Goal: Check status

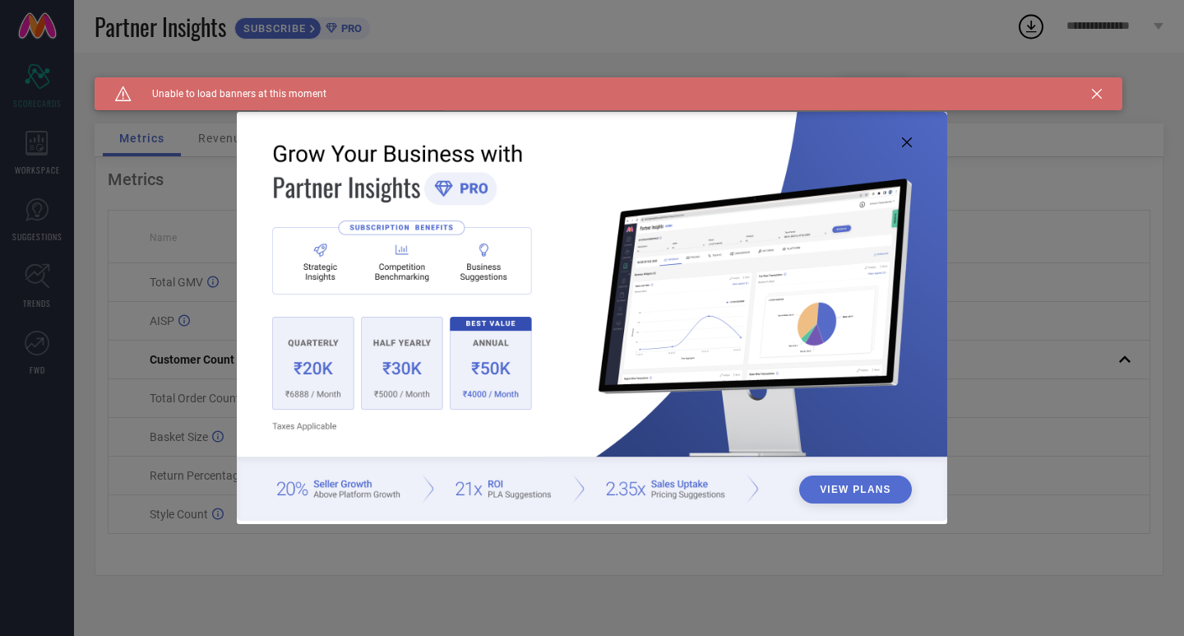
click at [1097, 95] on icon at bounding box center [1097, 94] width 10 height 10
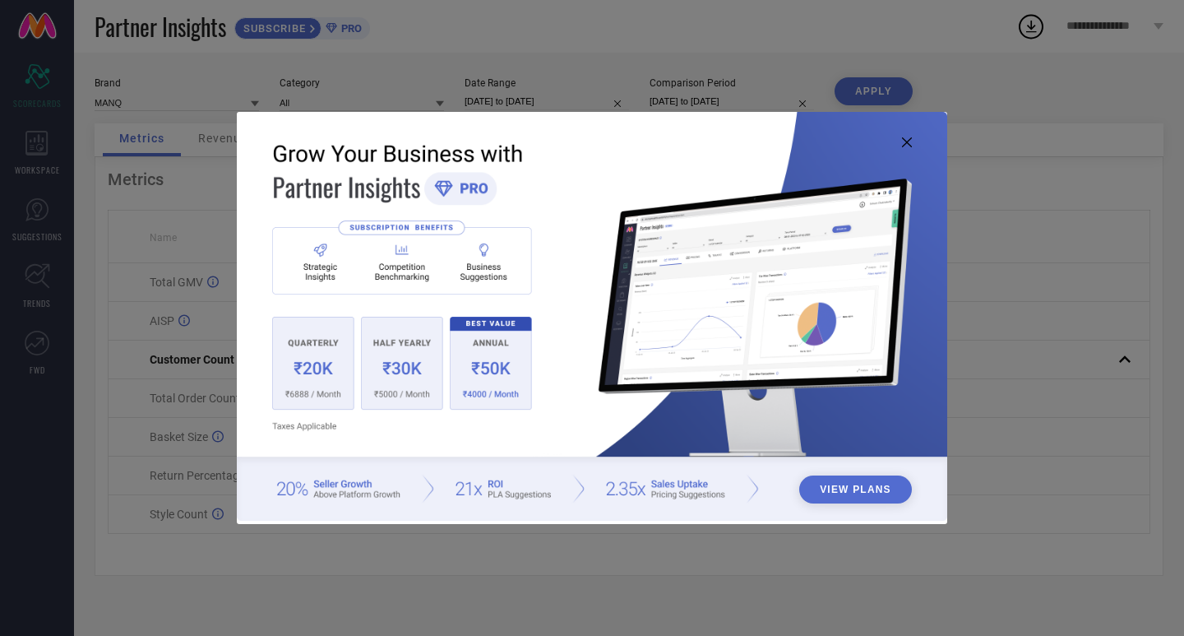
click at [910, 141] on icon at bounding box center [907, 142] width 10 height 10
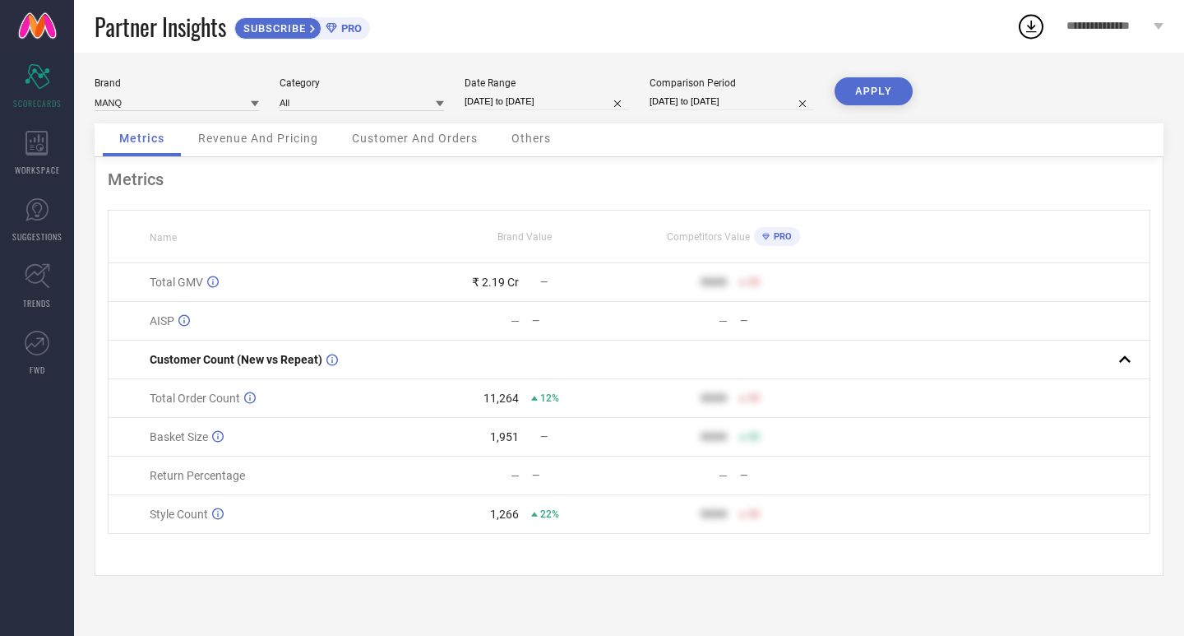
click at [882, 79] on button "APPLY" at bounding box center [874, 91] width 78 height 28
select select "3"
select select "2025"
select select "4"
select select "2025"
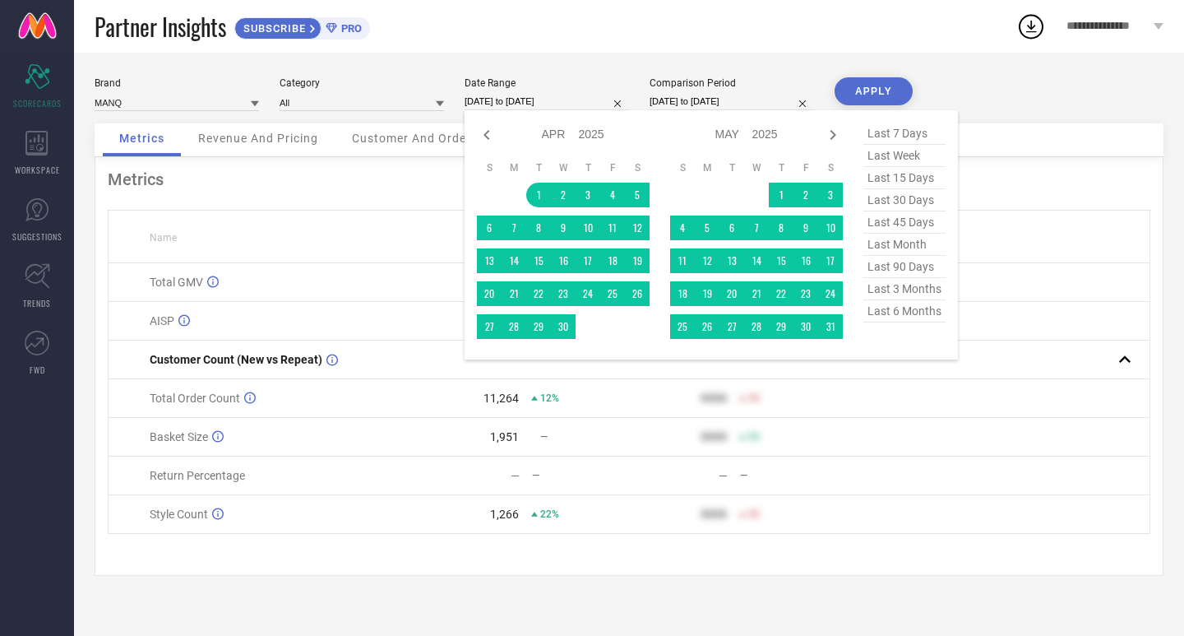
click at [510, 101] on input "[DATE] to [DATE]" at bounding box center [547, 101] width 164 height 17
click at [836, 139] on icon at bounding box center [833, 135] width 20 height 20
select select "4"
select select "2025"
select select "5"
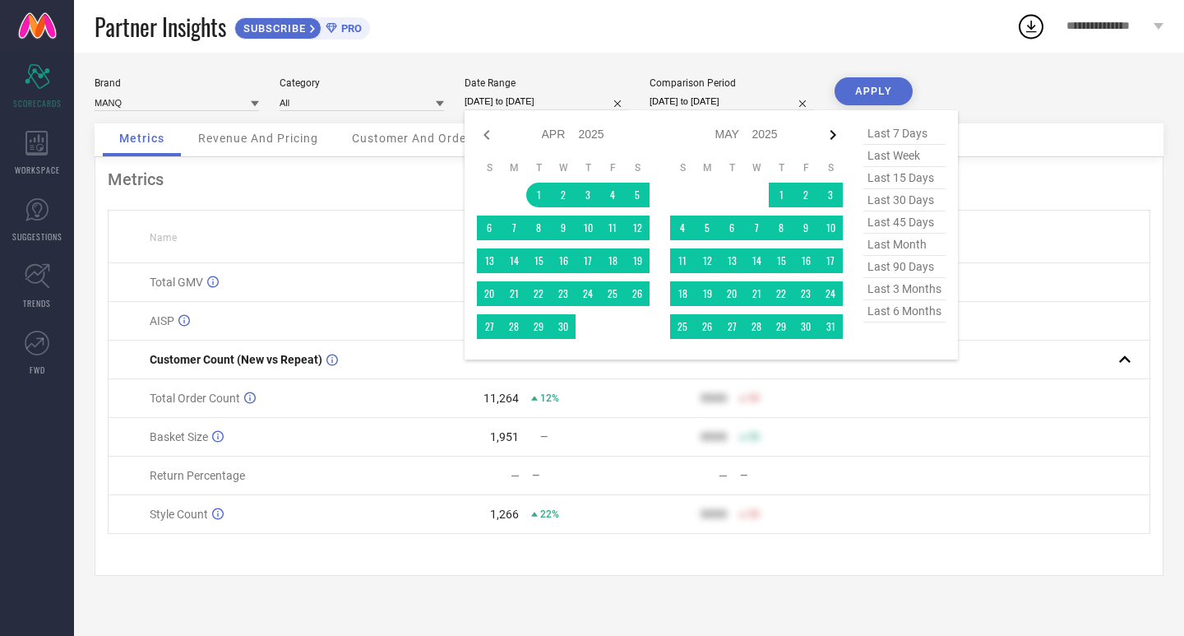
select select "2025"
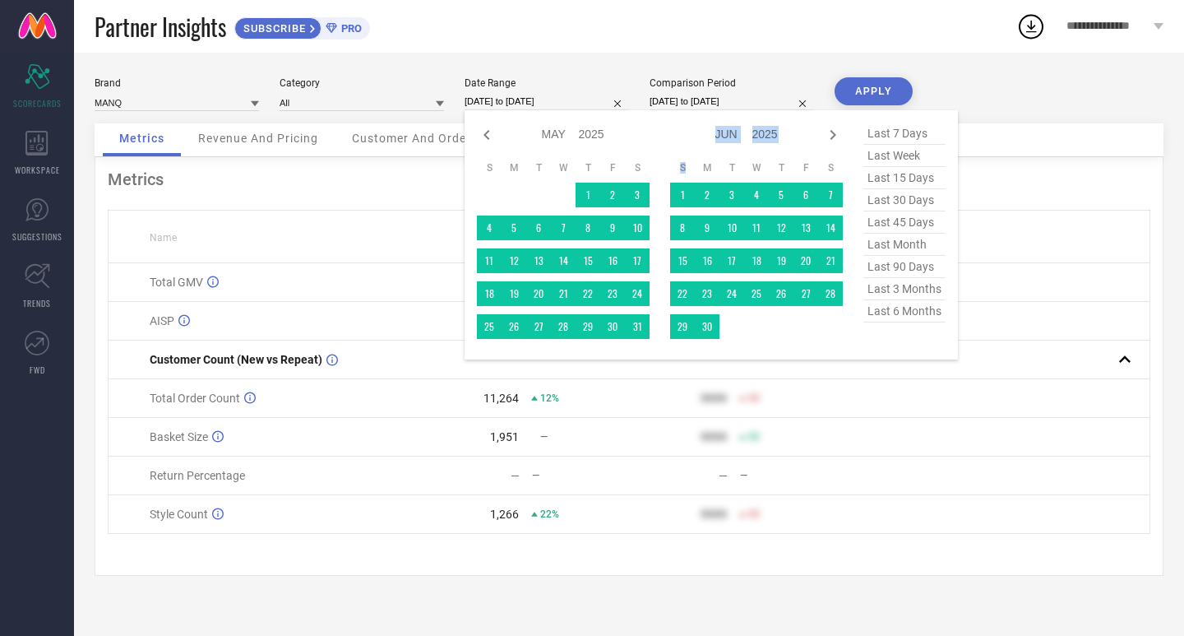
click at [836, 139] on icon at bounding box center [833, 135] width 20 height 20
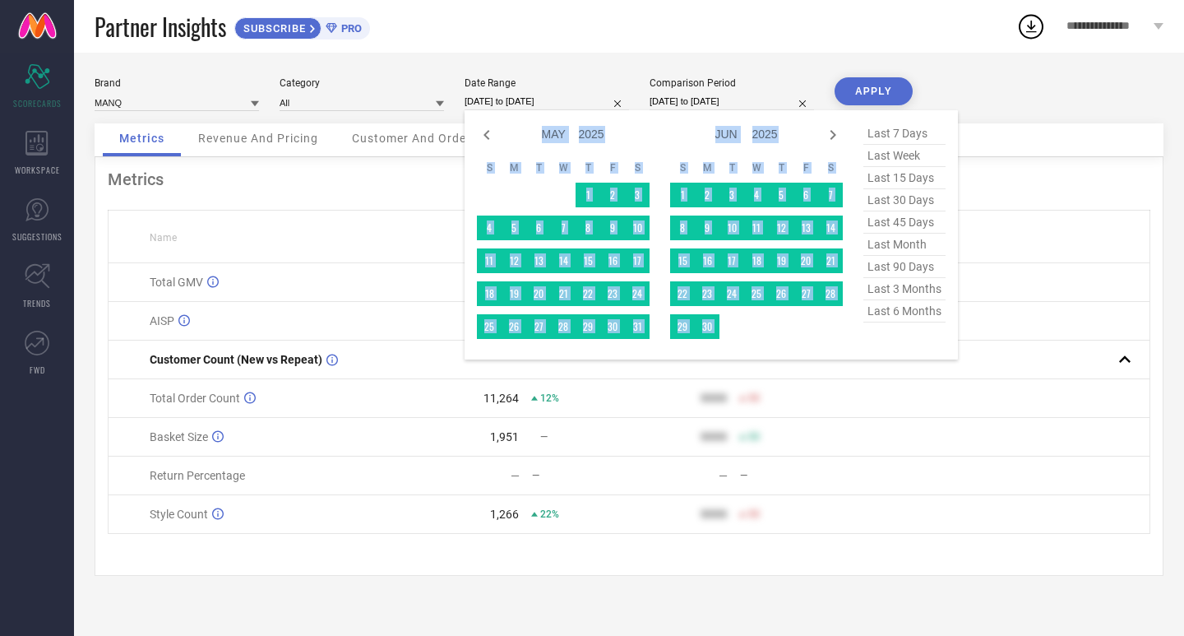
select select "5"
select select "2025"
select select "6"
select select "2025"
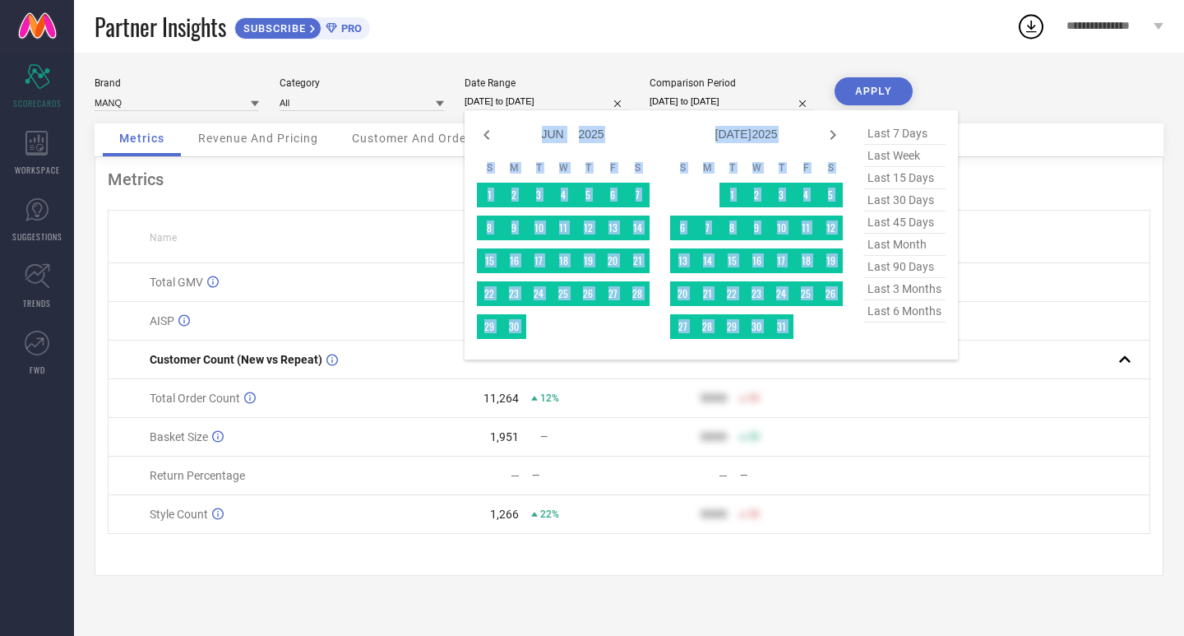
click at [836, 139] on icon at bounding box center [833, 135] width 20 height 20
select select "7"
select select "2025"
select select "8"
select select "2025"
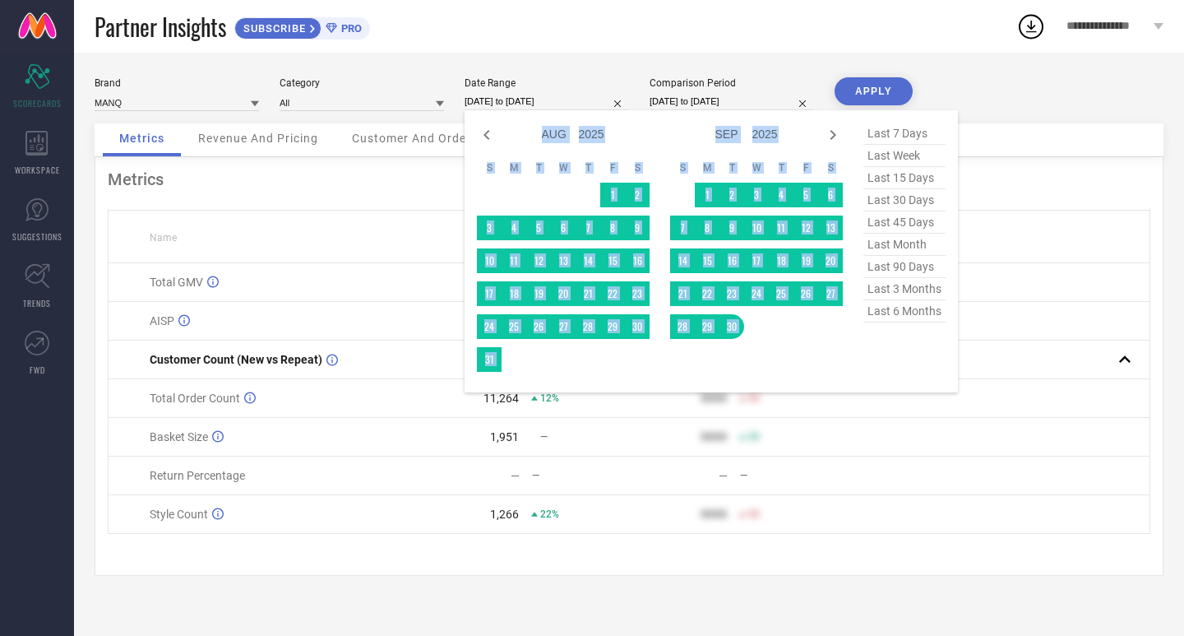
click at [836, 139] on icon at bounding box center [833, 135] width 20 height 20
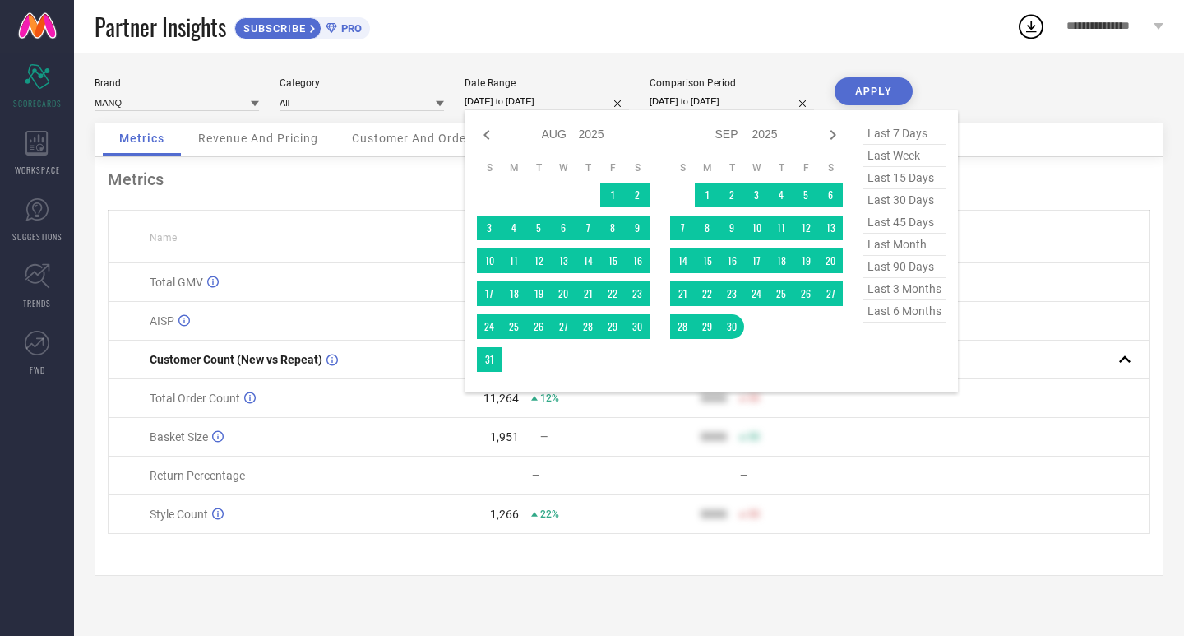
select select "8"
select select "2025"
select select "9"
select select "2025"
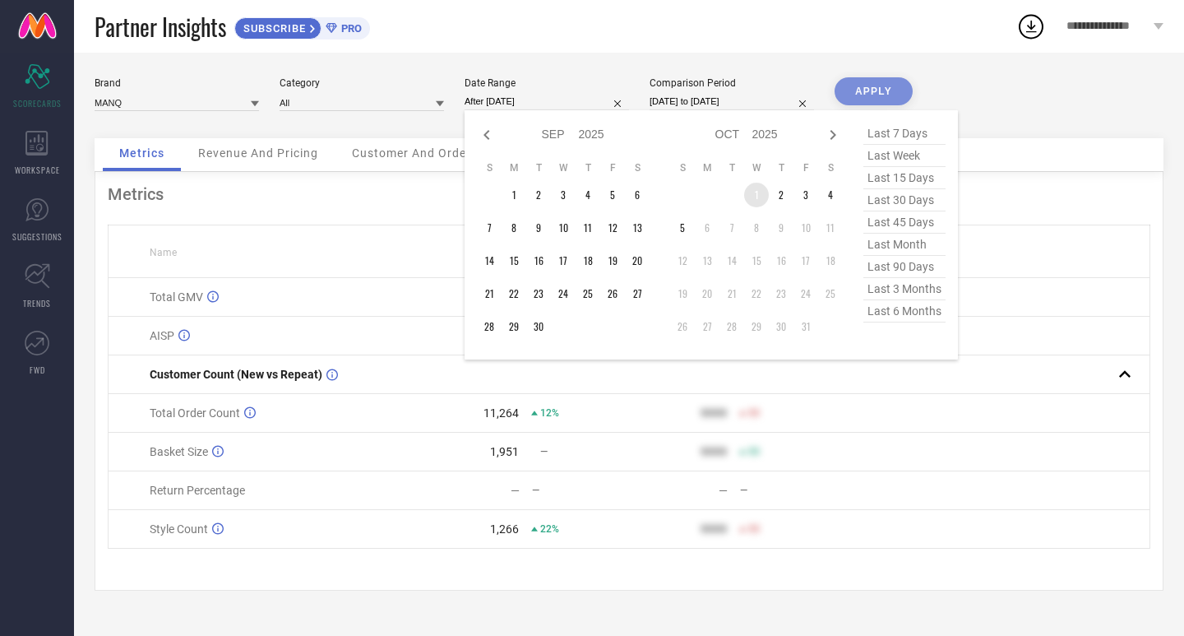
click at [745, 202] on table "S M T W T F S 1 2 3 4 5 6 7 8 9 10 11 12 13 14 15 16 17 18 19 20 21 22 23 24 25…" at bounding box center [756, 250] width 173 height 194
type input "[DATE] to [DATE]"
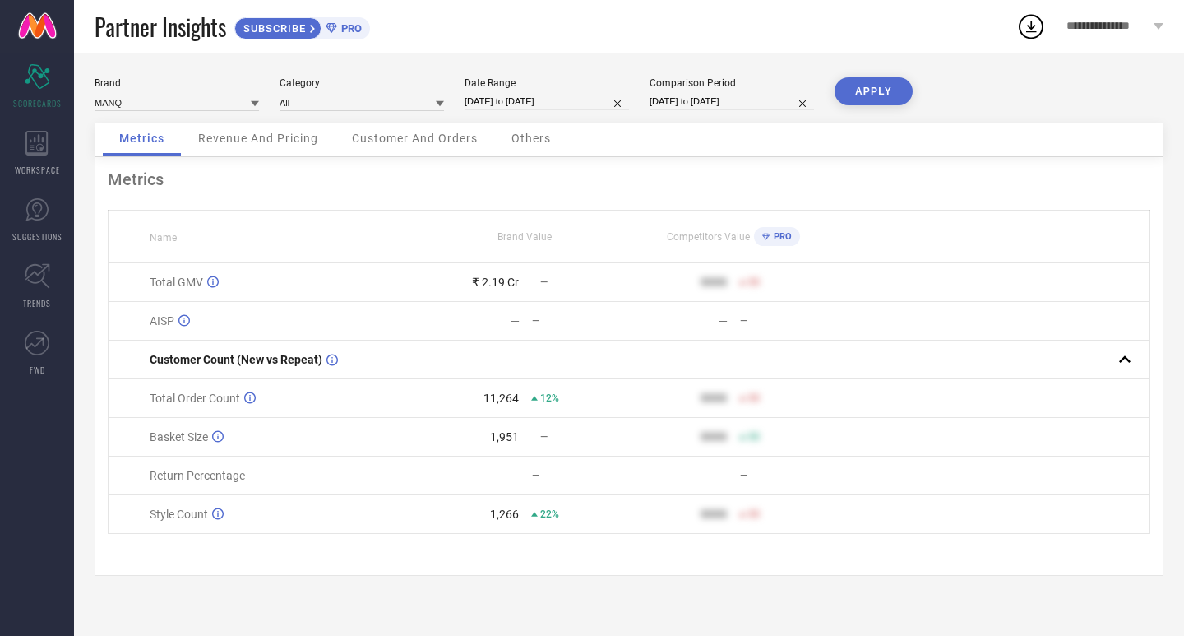
click at [711, 108] on input "[DATE] to [DATE]" at bounding box center [732, 101] width 164 height 17
select select "3"
select select "2024"
select select "4"
select select "2024"
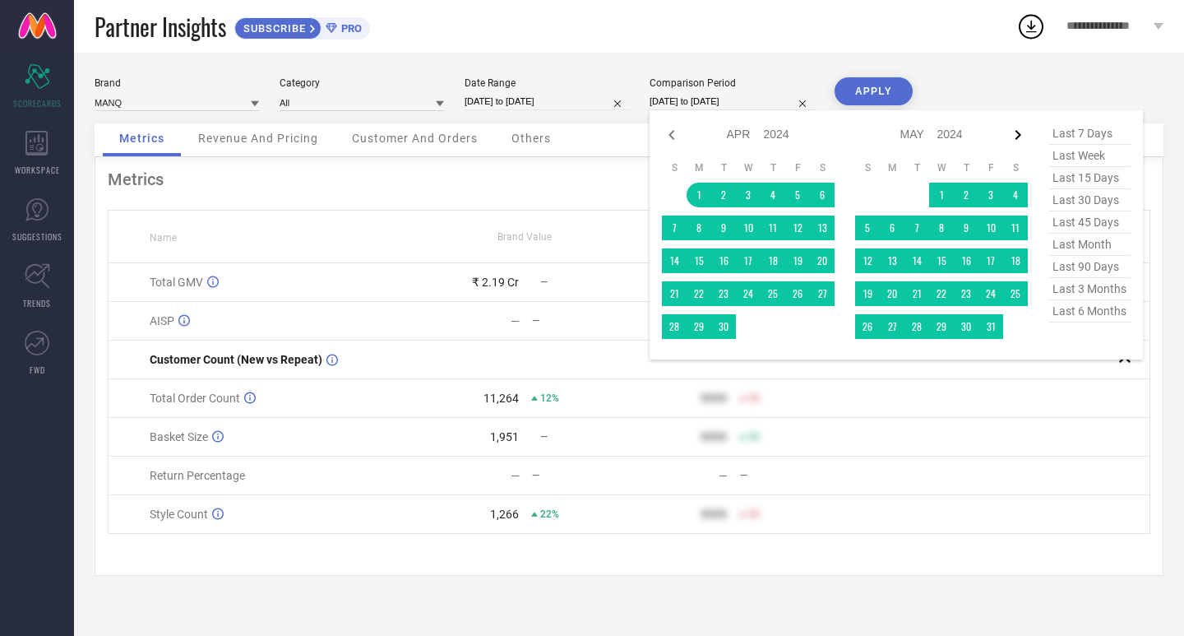
click at [1011, 133] on icon at bounding box center [1018, 135] width 20 height 20
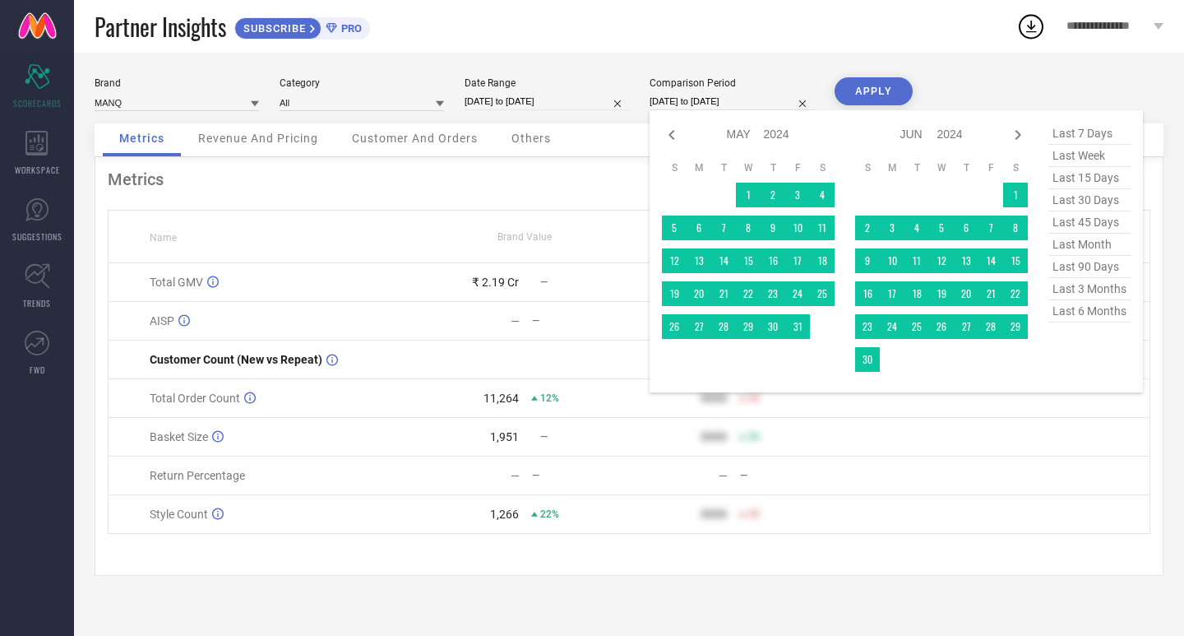
click at [1011, 133] on icon at bounding box center [1018, 135] width 20 height 20
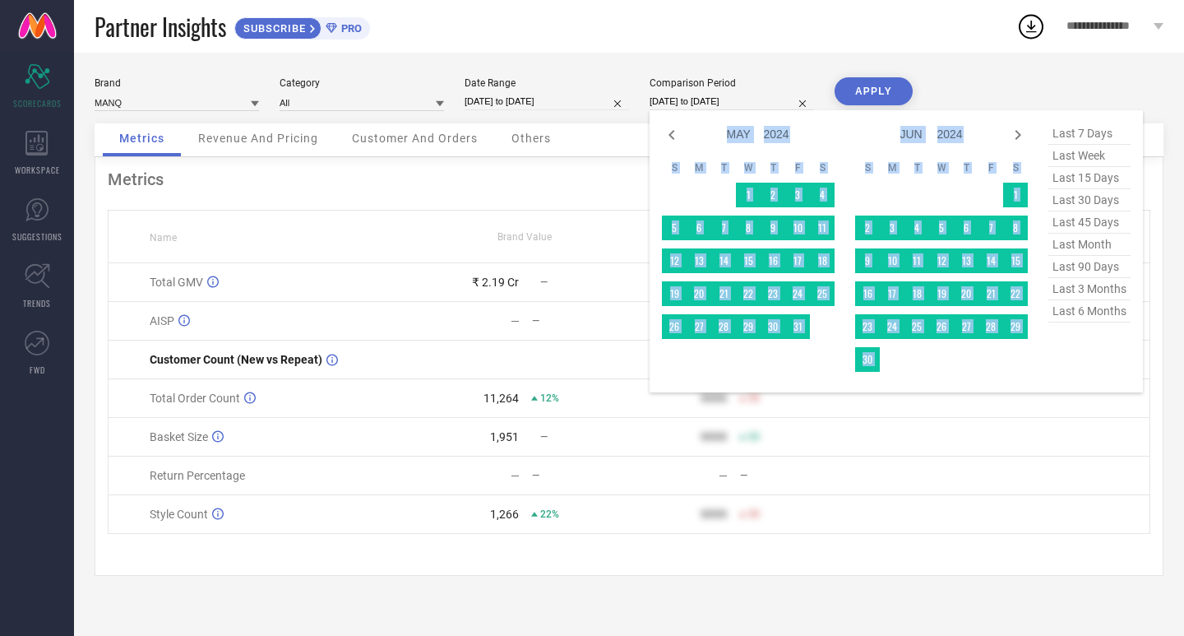
select select "5"
select select "2024"
select select "6"
select select "2024"
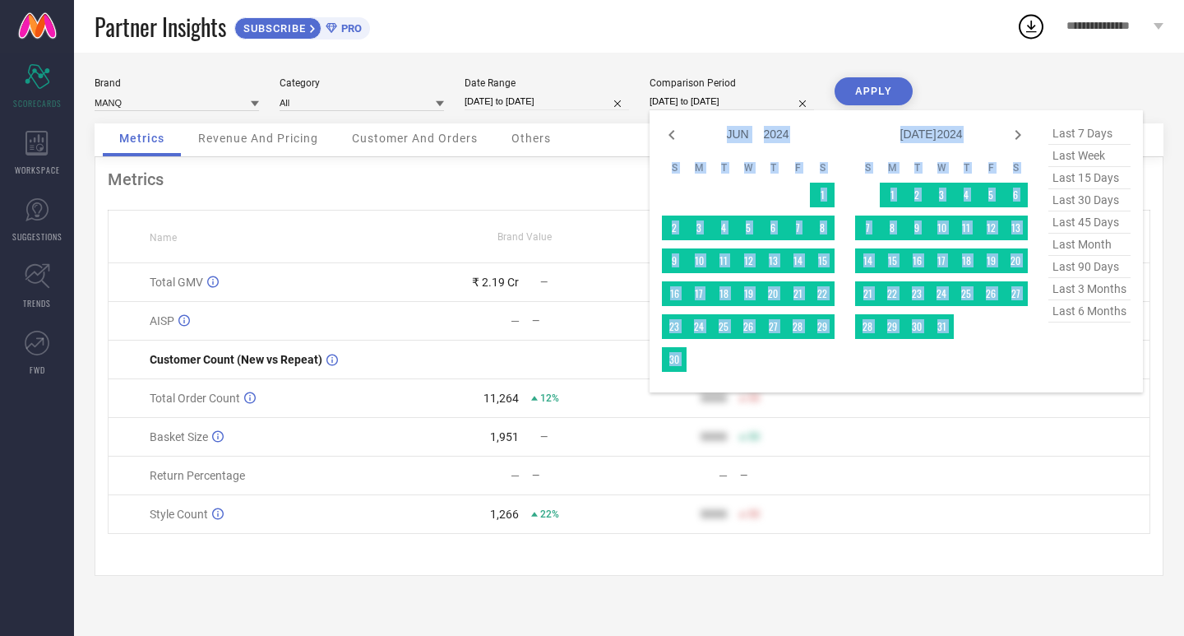
click at [1011, 133] on icon at bounding box center [1018, 135] width 20 height 20
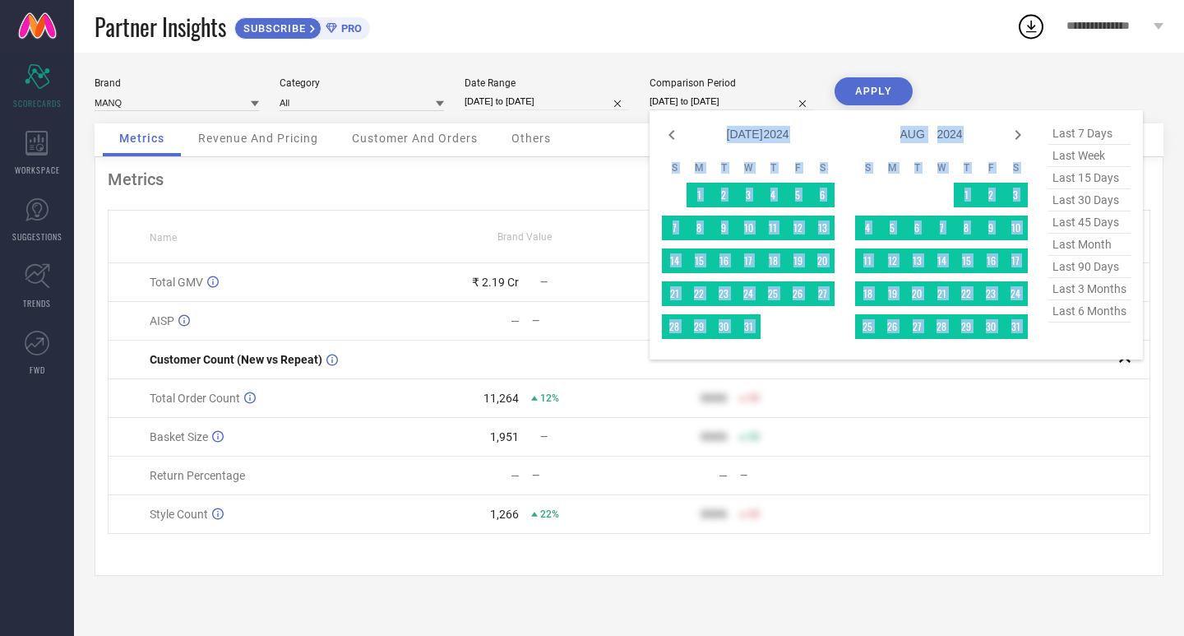
click at [1011, 133] on icon at bounding box center [1018, 135] width 20 height 20
select select "7"
select select "2024"
select select "8"
select select "2024"
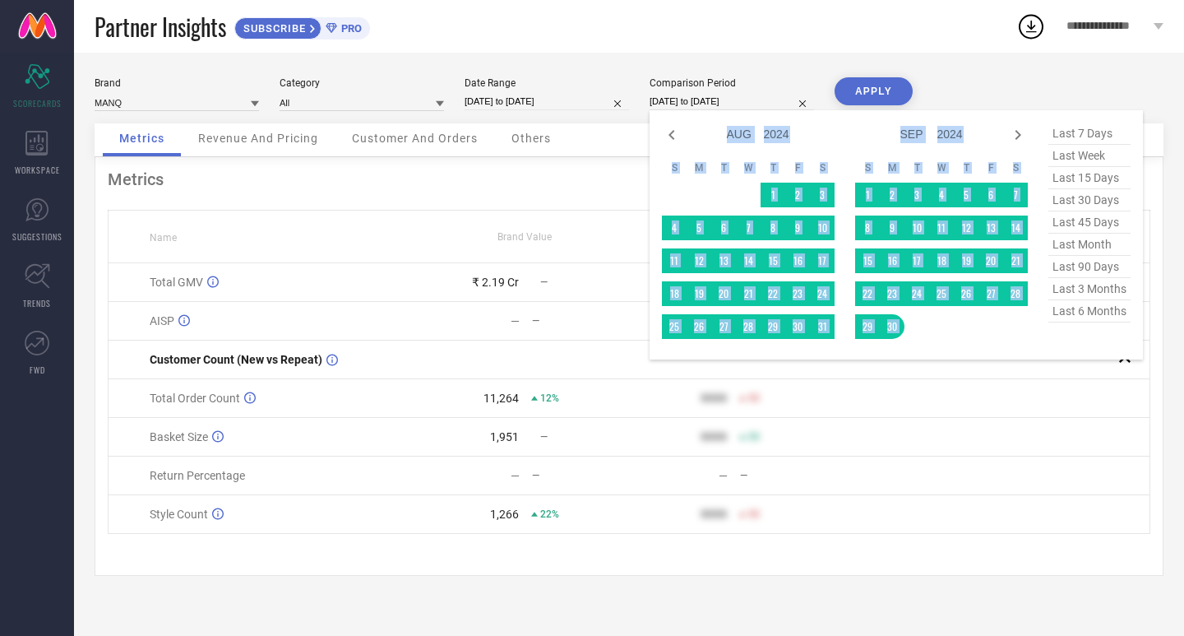
click at [1011, 133] on icon at bounding box center [1018, 135] width 20 height 20
select select "8"
select select "2024"
select select "9"
select select "2024"
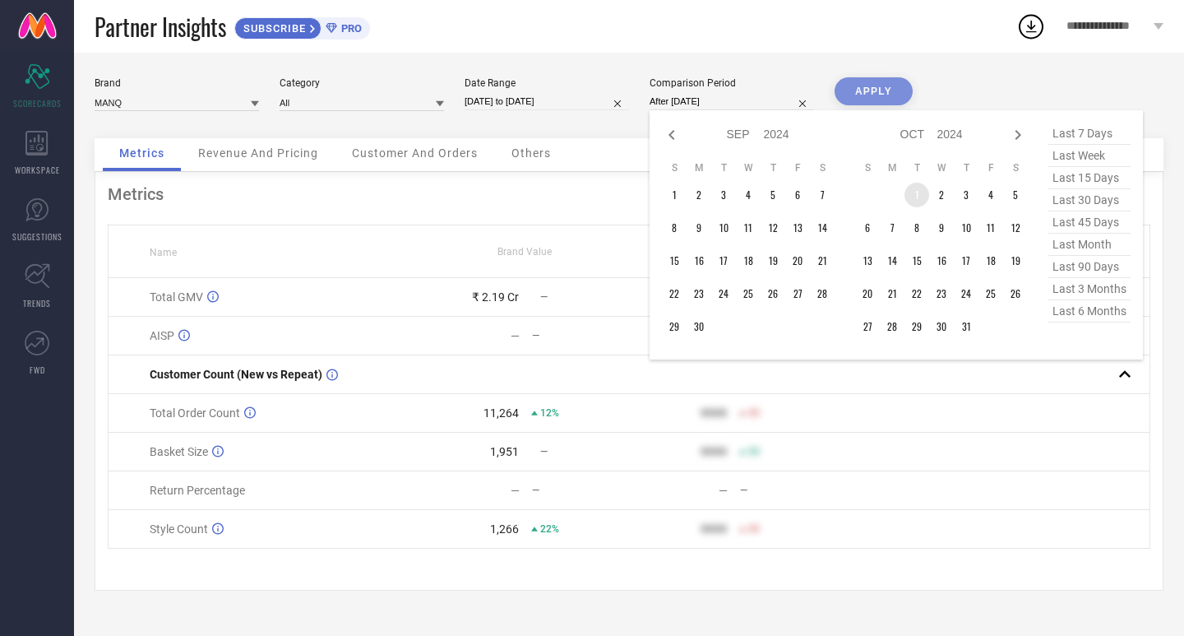
click at [910, 201] on td "1" at bounding box center [916, 195] width 25 height 25
type input "[DATE] to [DATE]"
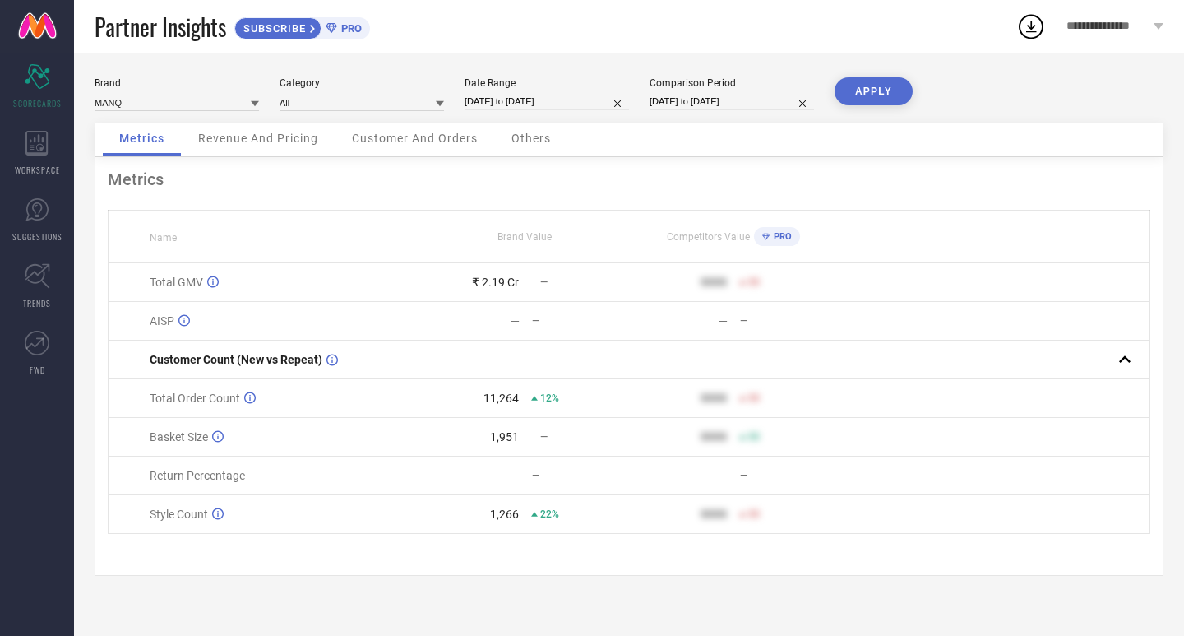
click at [883, 94] on button "APPLY" at bounding box center [874, 91] width 78 height 28
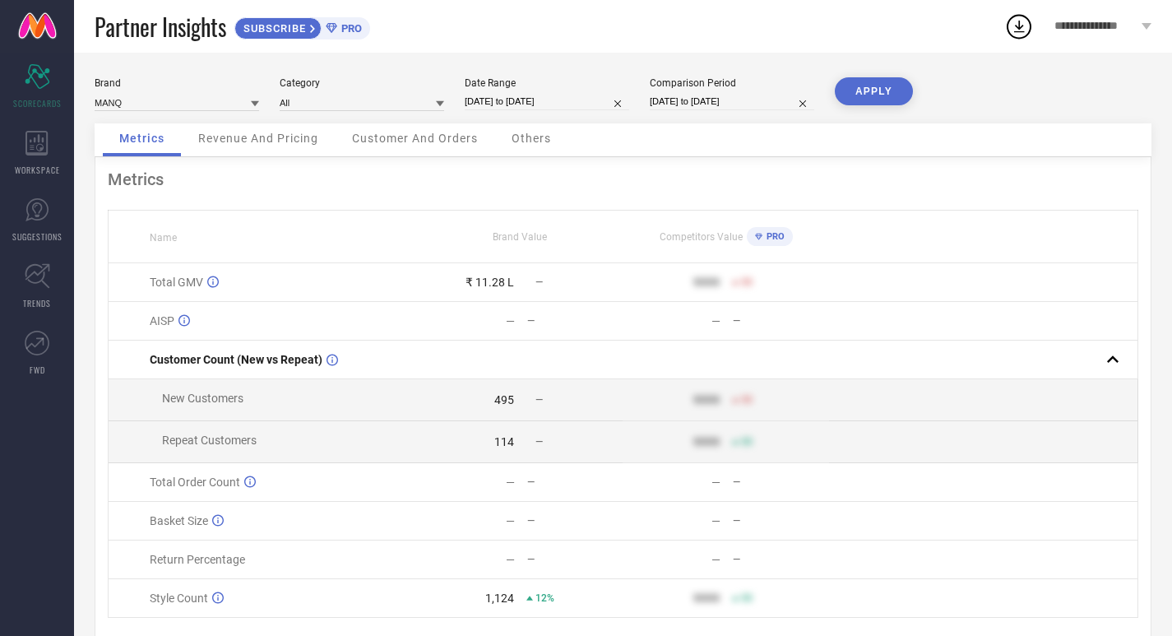
click at [883, 94] on button "APPLY" at bounding box center [874, 91] width 78 height 28
